Goal: Task Accomplishment & Management: Manage account settings

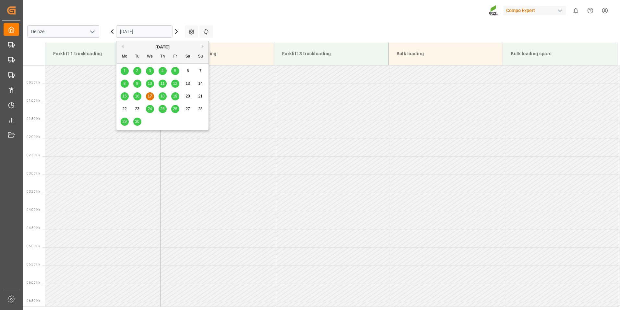
scroll to position [315, 0]
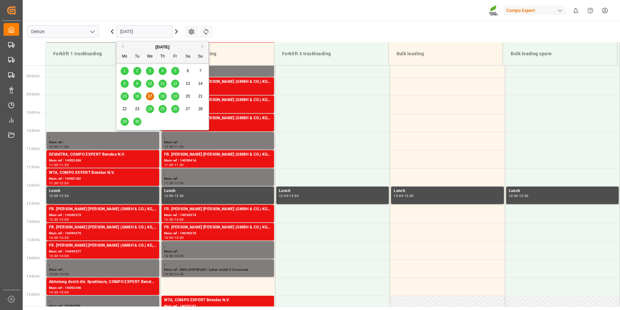
click at [165, 98] on span "18" at bounding box center [162, 96] width 4 height 5
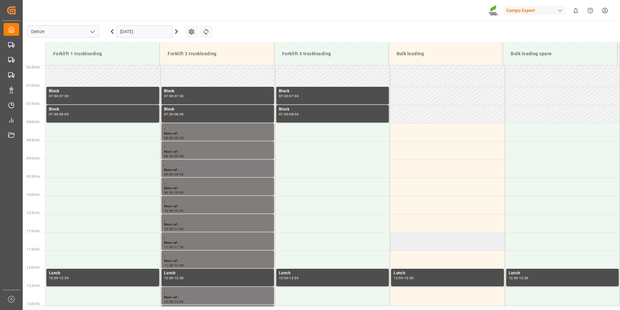
scroll to position [226, 0]
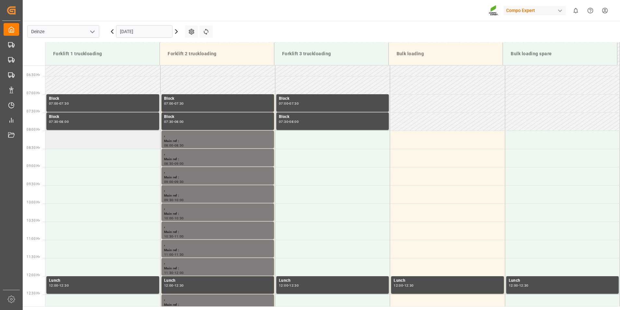
click at [61, 139] on td at bounding box center [102, 139] width 115 height 18
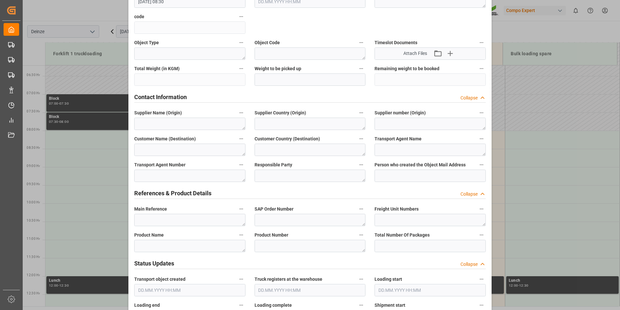
scroll to position [162, 0]
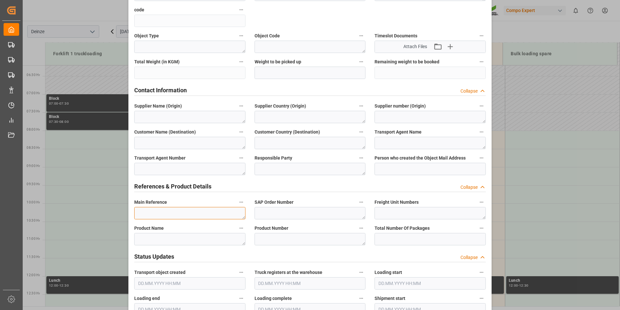
click at [147, 214] on textarea at bounding box center [189, 213] width 111 height 12
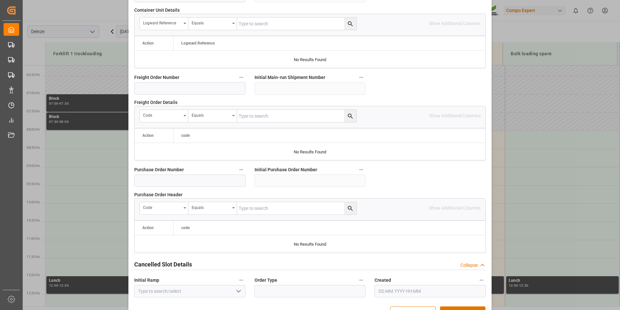
scroll to position [591, 0]
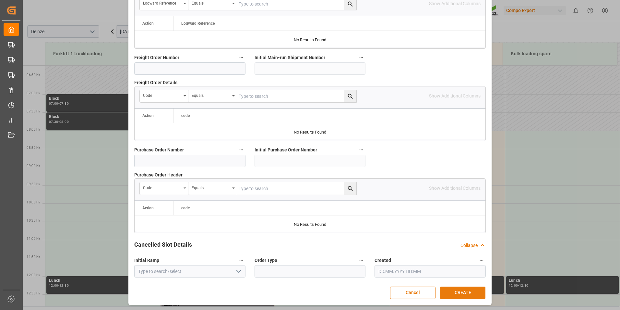
type textarea "MAIL LUX LOGISTICS : Lossen 2 paletten Globachem"
click at [469, 292] on button "CREATE" at bounding box center [462, 292] width 45 height 12
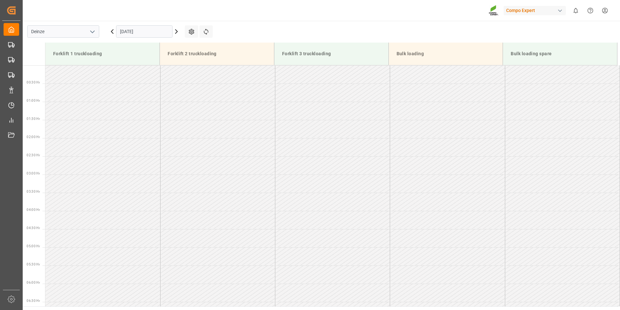
scroll to position [250, 0]
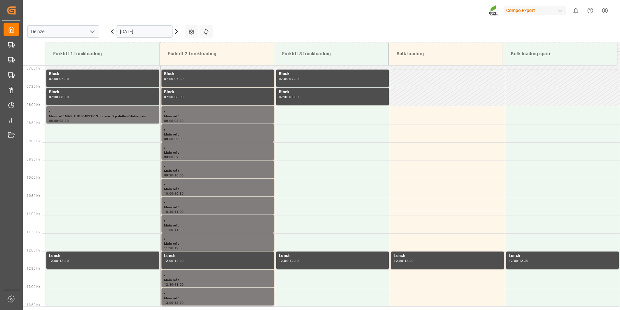
click at [148, 30] on input "18.09.2025" at bounding box center [144, 31] width 56 height 12
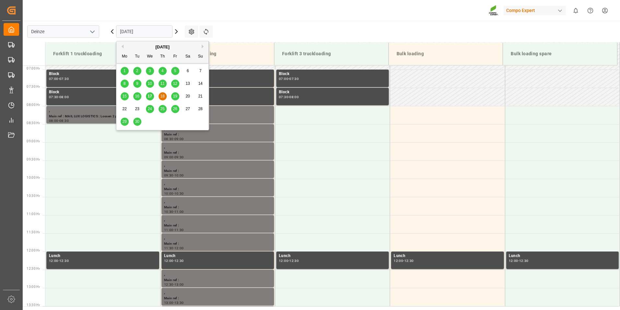
click at [151, 97] on span "17" at bounding box center [150, 96] width 4 height 5
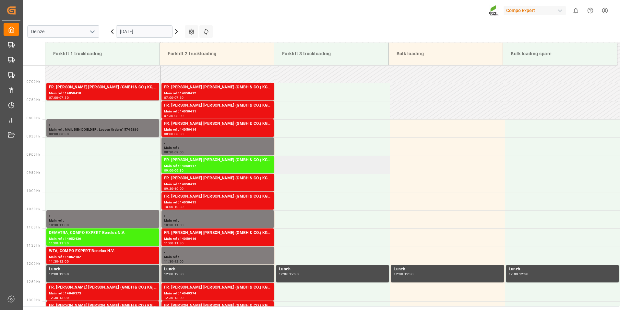
scroll to position [226, 0]
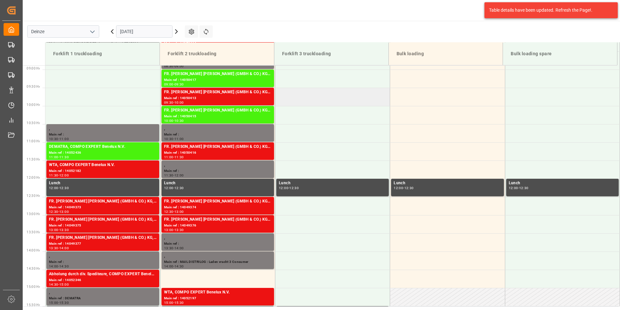
scroll to position [226, 0]
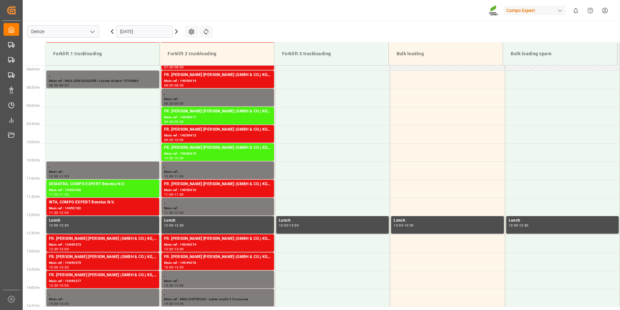
scroll to position [288, 0]
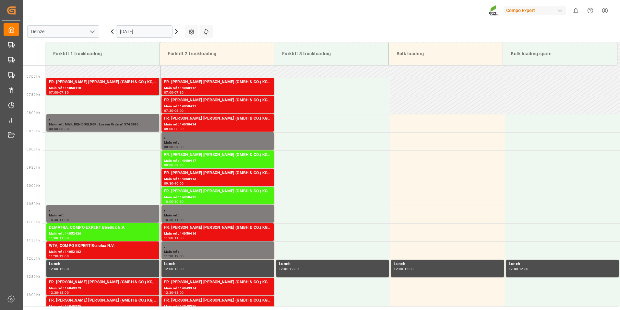
scroll to position [249, 0]
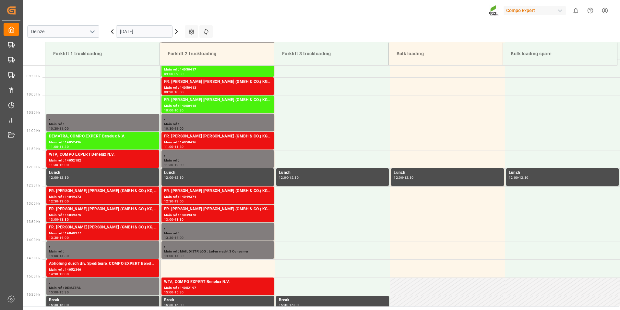
scroll to position [359, 0]
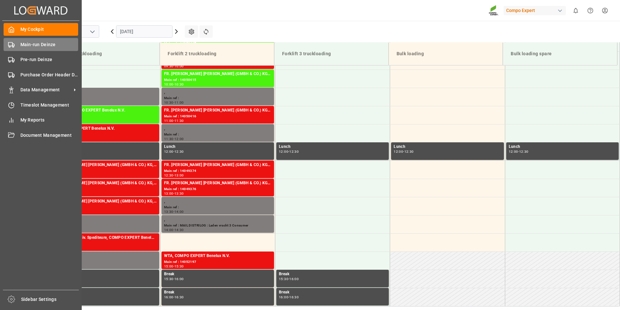
click at [11, 44] on icon at bounding box center [11, 45] width 6 height 6
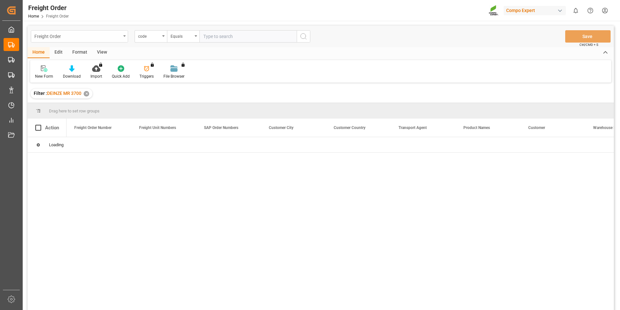
click at [126, 36] on div "Freight Order" at bounding box center [79, 36] width 97 height 12
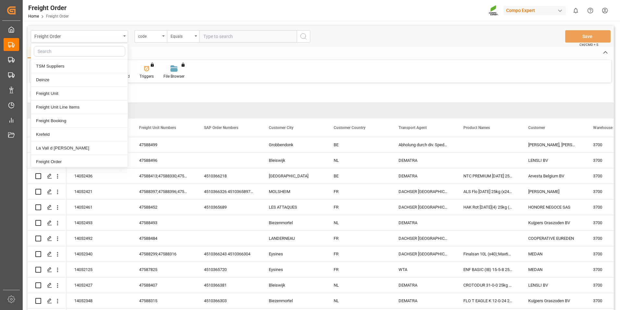
click at [185, 49] on div "Home Edit Format View" at bounding box center [321, 52] width 587 height 11
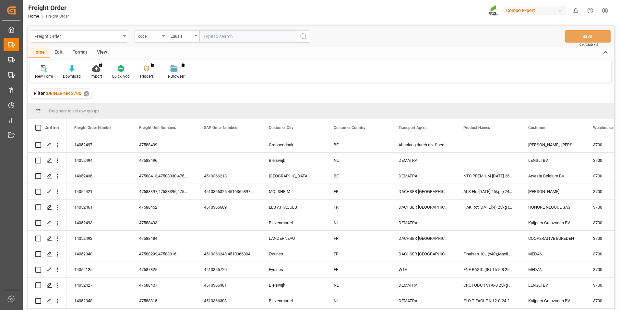
click at [161, 35] on div "code" at bounding box center [151, 36] width 32 height 12
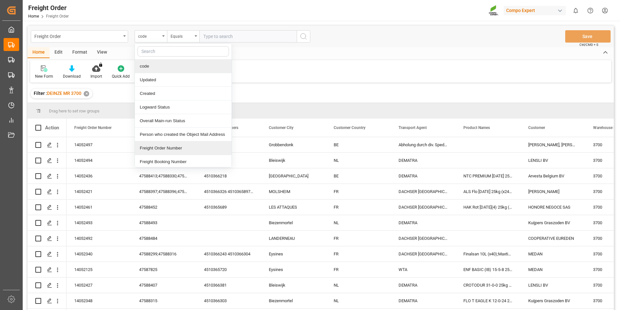
click at [142, 150] on div "Freight Order Number" at bounding box center [183, 148] width 97 height 14
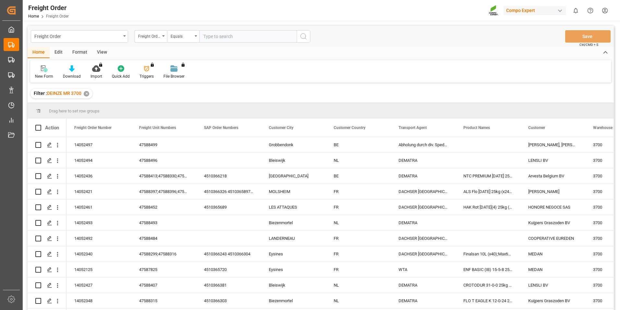
click at [205, 39] on input "text" at bounding box center [248, 36] width 97 height 12
type input "14052453"
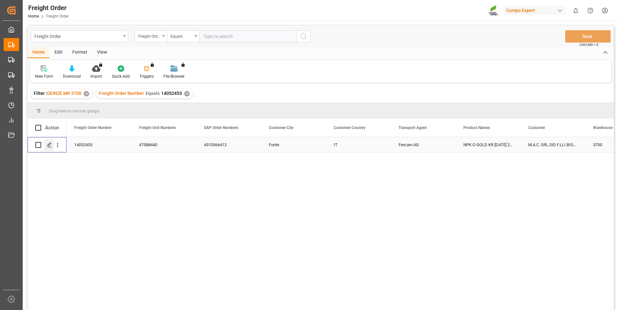
click at [48, 144] on icon "Press SPACE to select this row." at bounding box center [49, 144] width 5 height 5
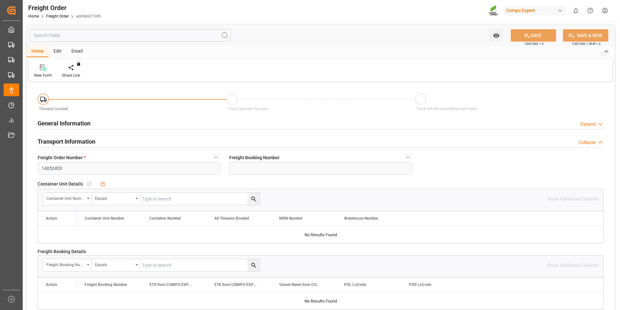
type input "22.09.2025 00:00"
type input "[DATE] 12:28"
click at [74, 72] on div "Create Timeslot" at bounding box center [75, 71] width 37 height 14
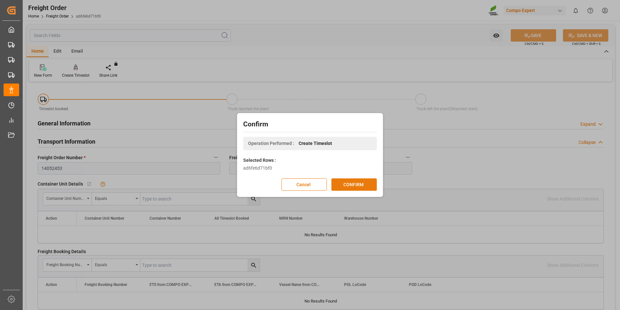
click at [355, 184] on button "CONFIRM" at bounding box center [354, 184] width 45 height 12
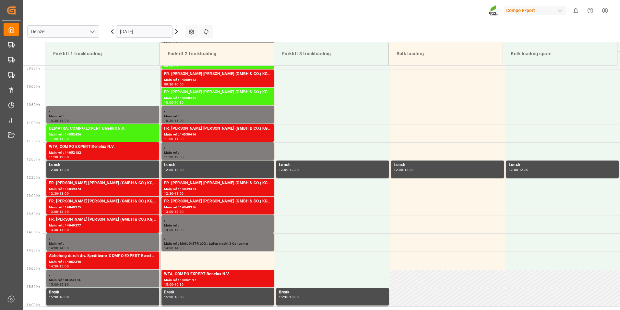
scroll to position [359, 0]
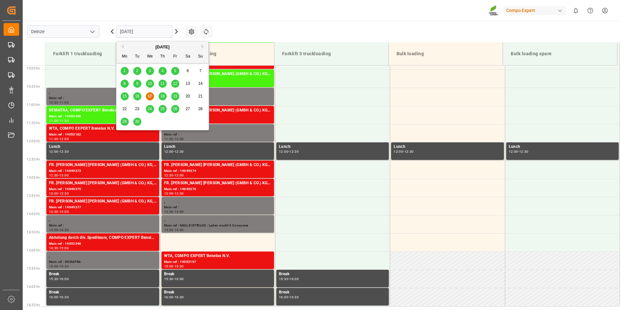
click at [147, 32] on input "[DATE]" at bounding box center [144, 31] width 56 height 12
click at [137, 110] on span "23" at bounding box center [137, 108] width 4 height 5
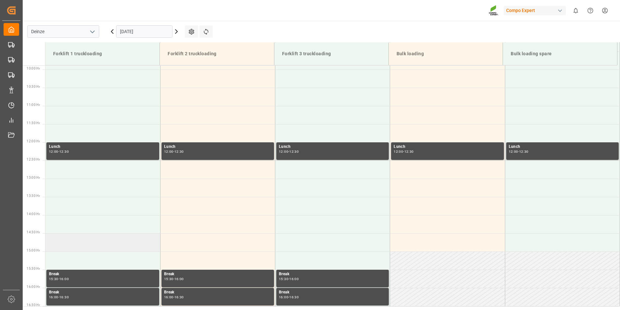
click at [58, 242] on td at bounding box center [102, 242] width 115 height 18
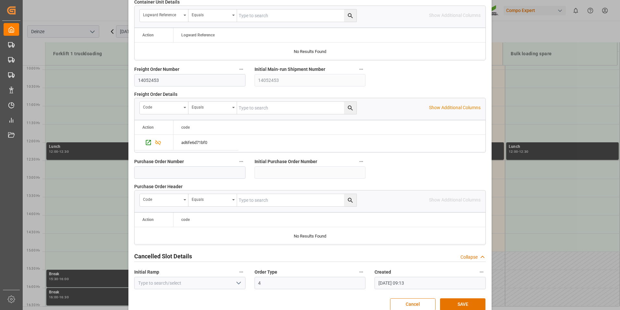
scroll to position [591, 0]
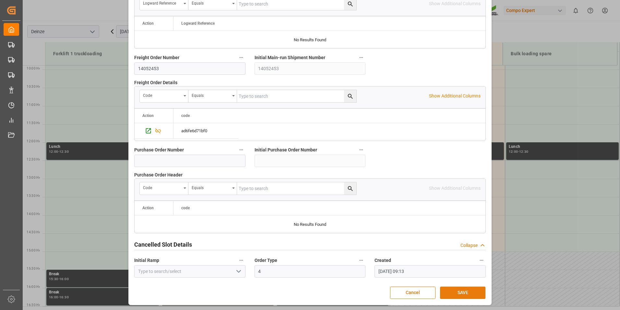
click at [459, 289] on button "SAVE" at bounding box center [462, 292] width 45 height 12
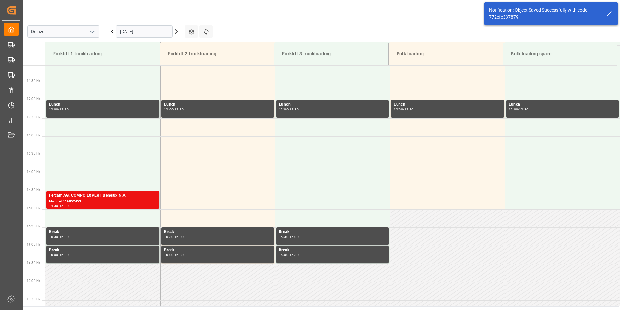
scroll to position [468, 0]
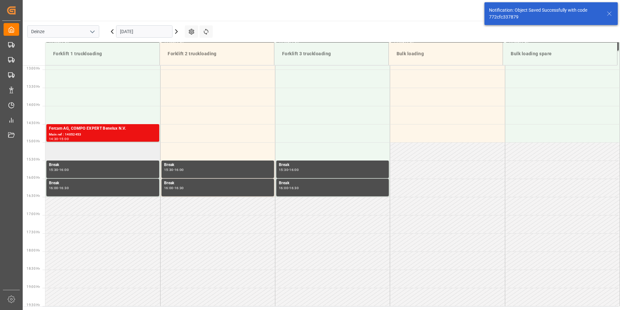
click at [58, 153] on td at bounding box center [102, 151] width 115 height 18
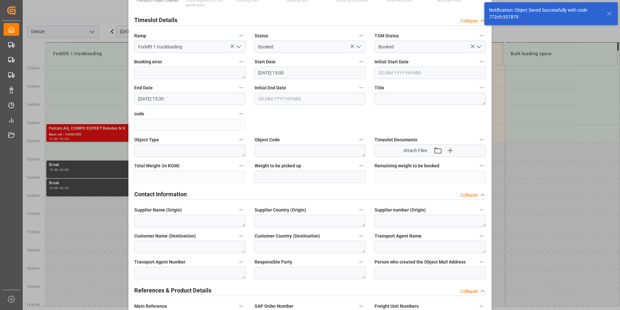
scroll to position [162, 0]
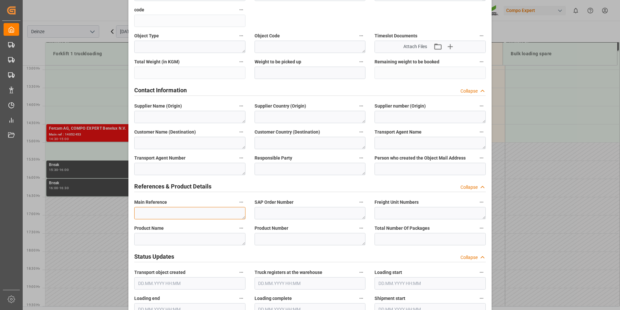
click at [152, 214] on textarea at bounding box center [189, 213] width 111 height 12
type textarea "d"
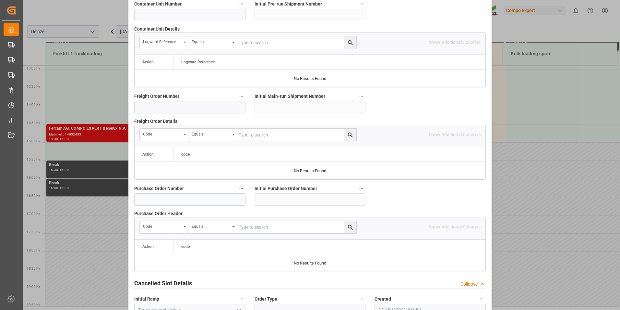
scroll to position [584, 0]
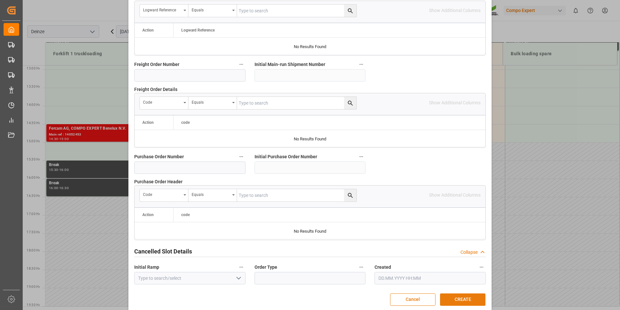
type textarea "DEMATRA"
click at [461, 295] on button "CREATE" at bounding box center [462, 299] width 45 height 12
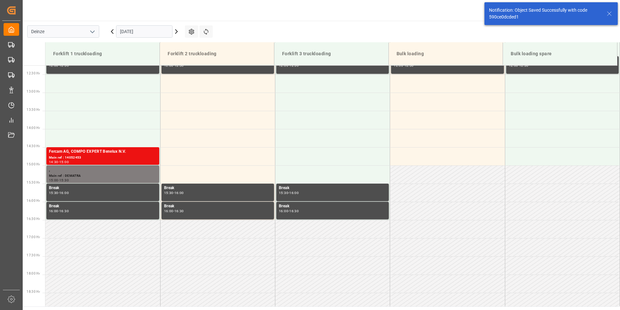
scroll to position [505, 0]
